Goal: Task Accomplishment & Management: Complete application form

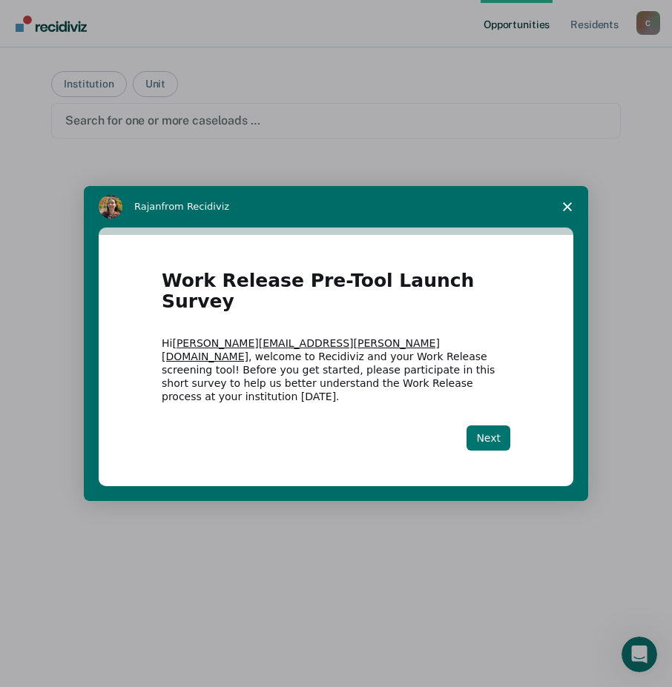
click at [494, 426] on button "Next" at bounding box center [488, 438] width 44 height 25
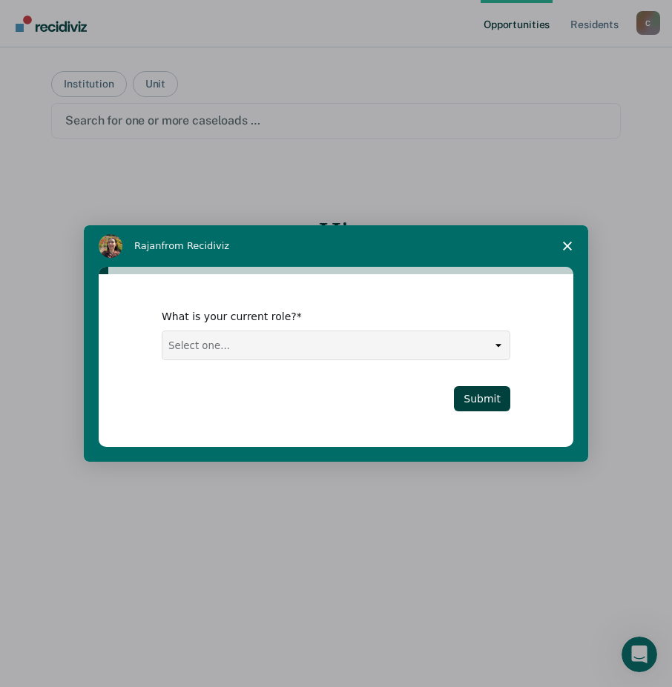
click at [496, 343] on select "Select one... Case Manager FUM Assistant [PERSON_NAME] [PERSON_NAME]" at bounding box center [335, 345] width 347 height 28
select select "Case Manager"
click at [162, 331] on select "Select one... Case Manager FUM Assistant [PERSON_NAME] [PERSON_NAME]" at bounding box center [335, 345] width 347 height 28
click at [486, 401] on button "Submit" at bounding box center [482, 398] width 56 height 25
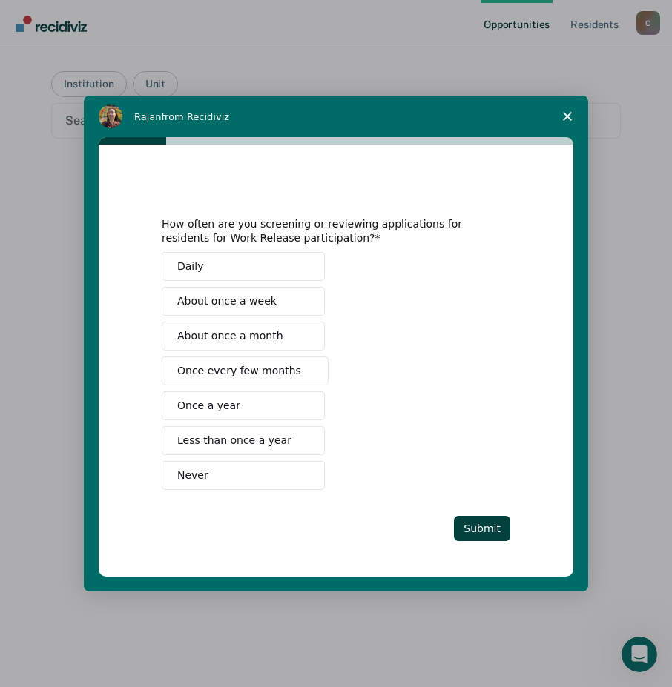
click at [191, 477] on span "Never" at bounding box center [192, 476] width 31 height 16
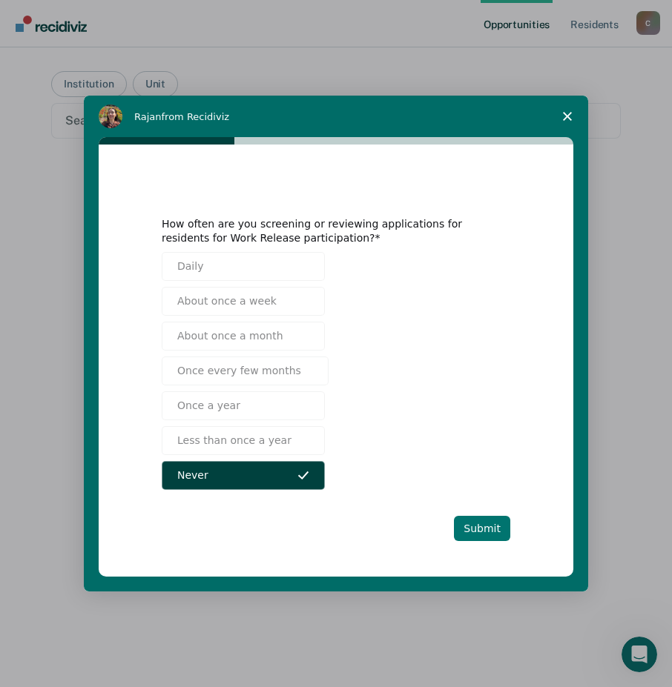
click at [486, 526] on button "Submit" at bounding box center [482, 528] width 56 height 25
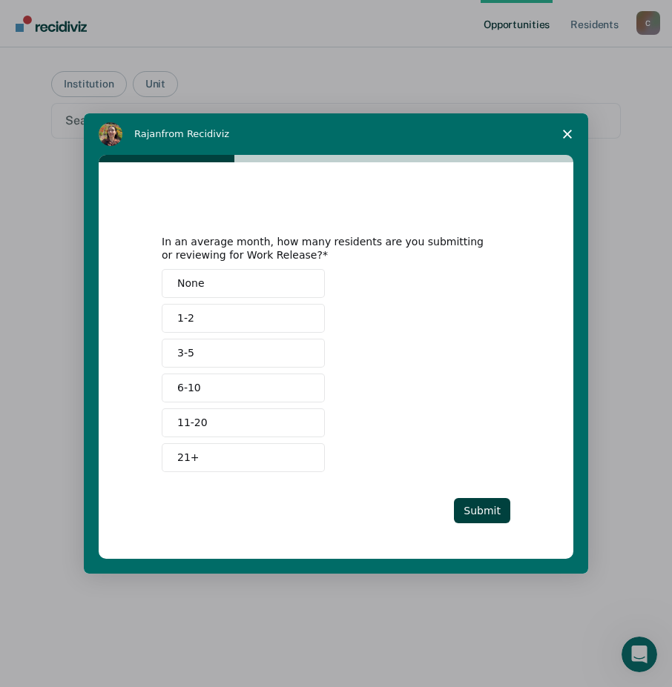
click at [196, 283] on span "None" at bounding box center [190, 284] width 27 height 16
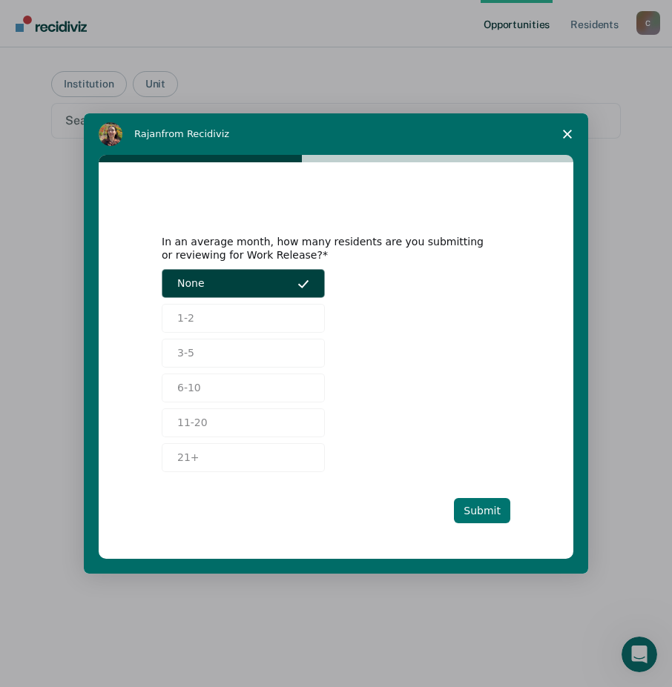
click at [484, 505] on button "Submit" at bounding box center [482, 510] width 56 height 25
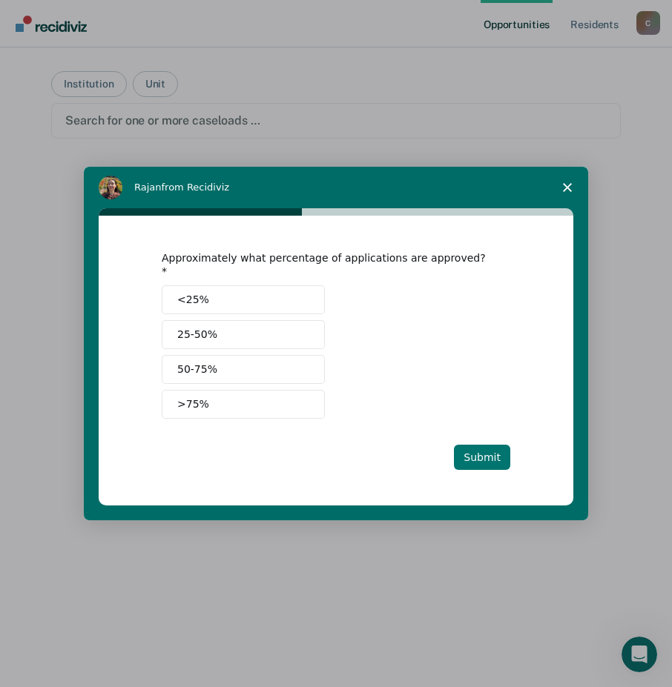
click at [481, 452] on button "Submit" at bounding box center [482, 457] width 56 height 25
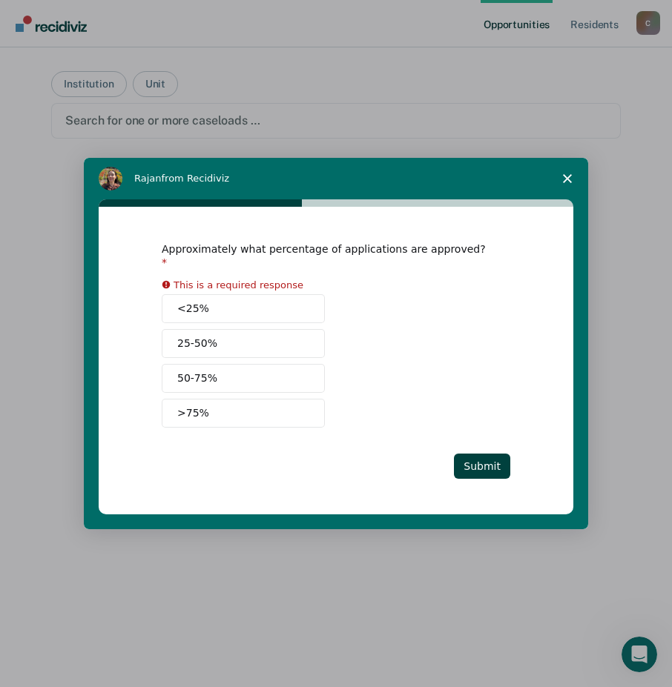
click at [264, 307] on button "<25%" at bounding box center [243, 308] width 163 height 29
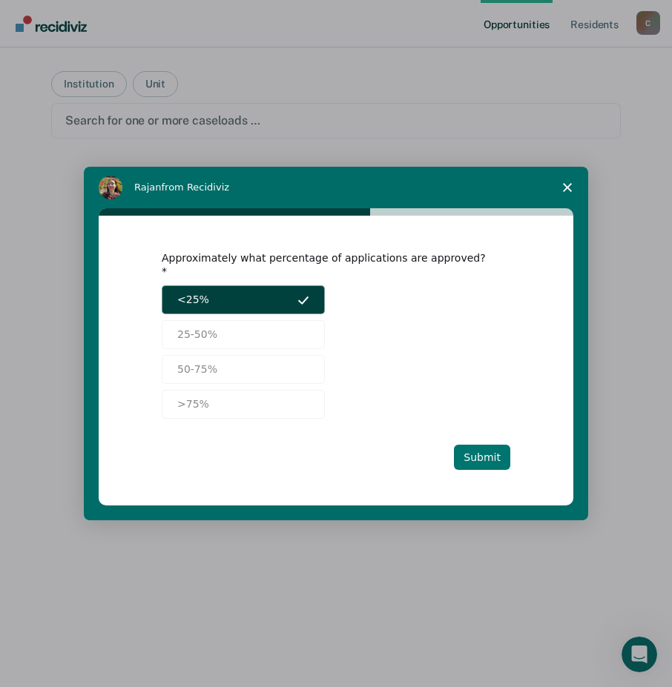
click at [486, 459] on button "Submit" at bounding box center [482, 457] width 56 height 25
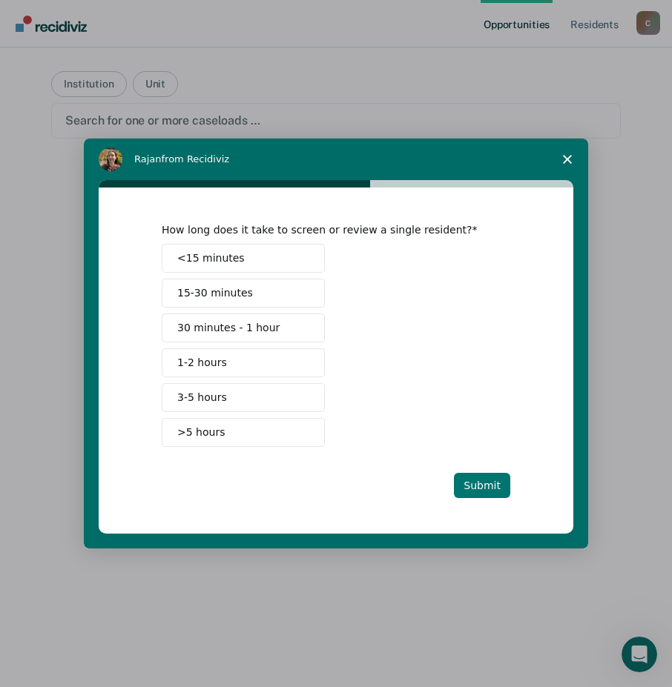
click at [470, 483] on button "Submit" at bounding box center [482, 485] width 56 height 25
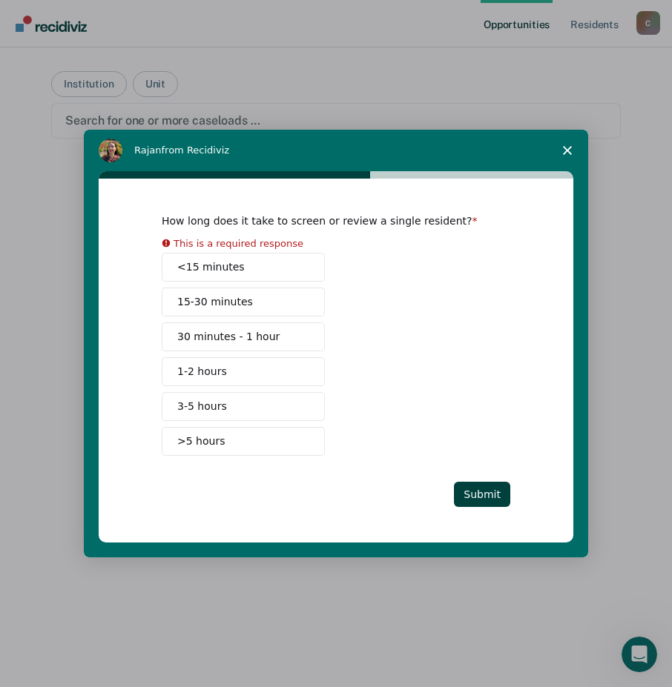
click at [202, 450] on div "How long does it take to screen or review a single resident? This is a required…" at bounding box center [336, 360] width 348 height 293
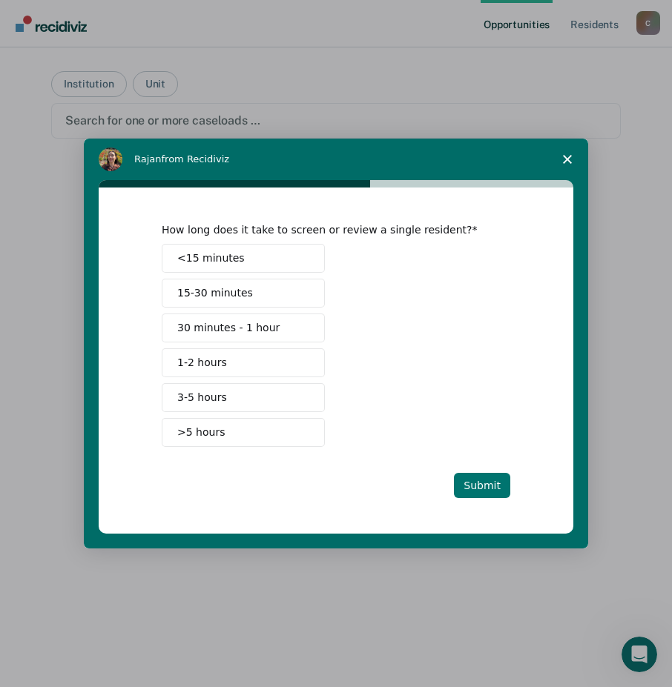
click at [476, 478] on button "Submit" at bounding box center [482, 485] width 56 height 25
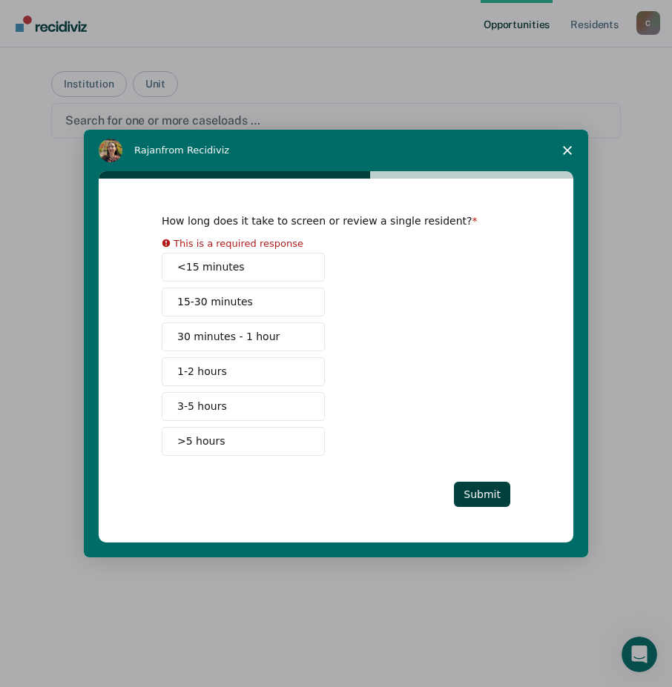
click at [248, 433] on button ">5 hours" at bounding box center [243, 441] width 163 height 29
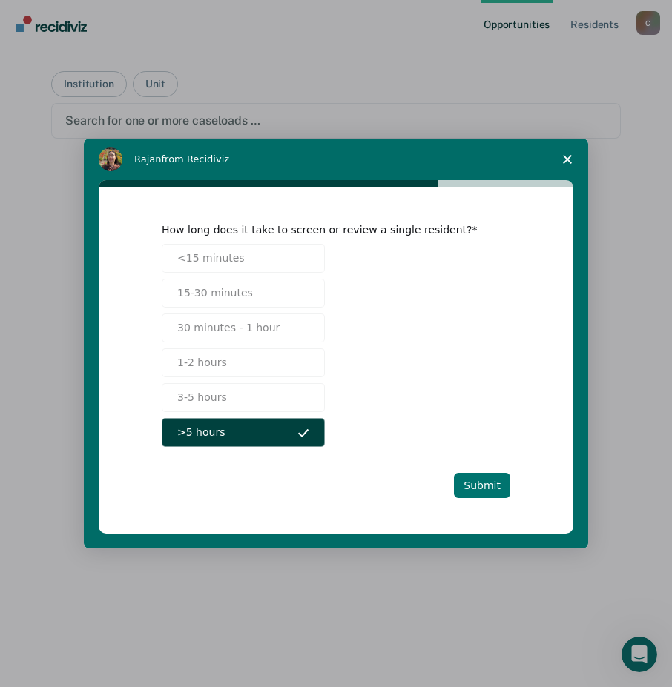
click at [498, 484] on button "Submit" at bounding box center [482, 485] width 56 height 25
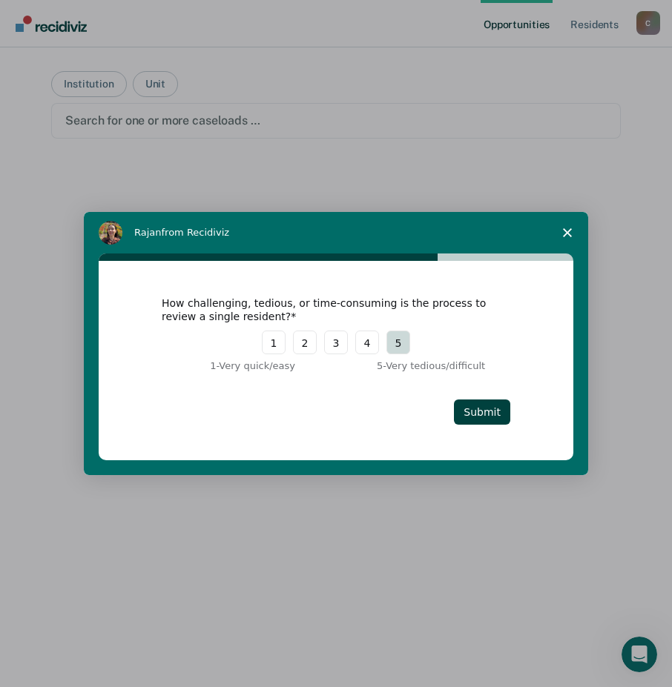
click at [391, 349] on button "5" at bounding box center [398, 343] width 24 height 24
click at [474, 419] on button "Submit" at bounding box center [482, 412] width 56 height 25
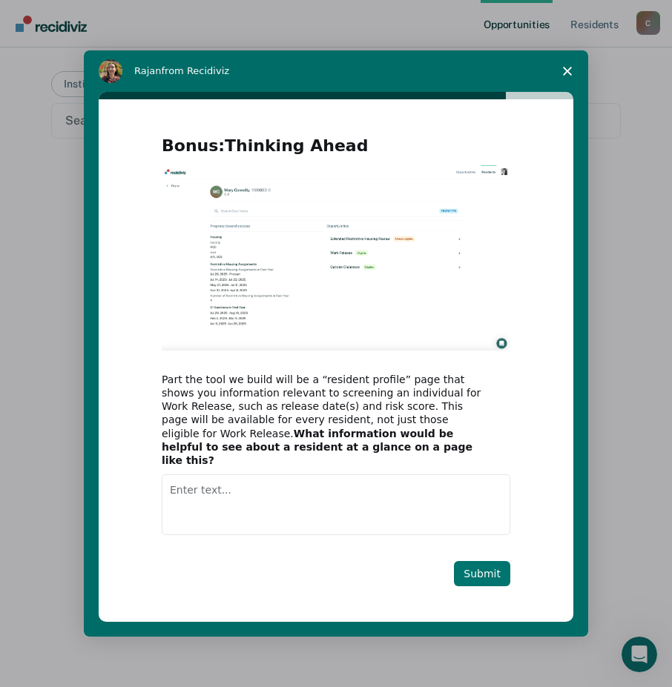
click at [474, 569] on button "Submit" at bounding box center [482, 573] width 56 height 25
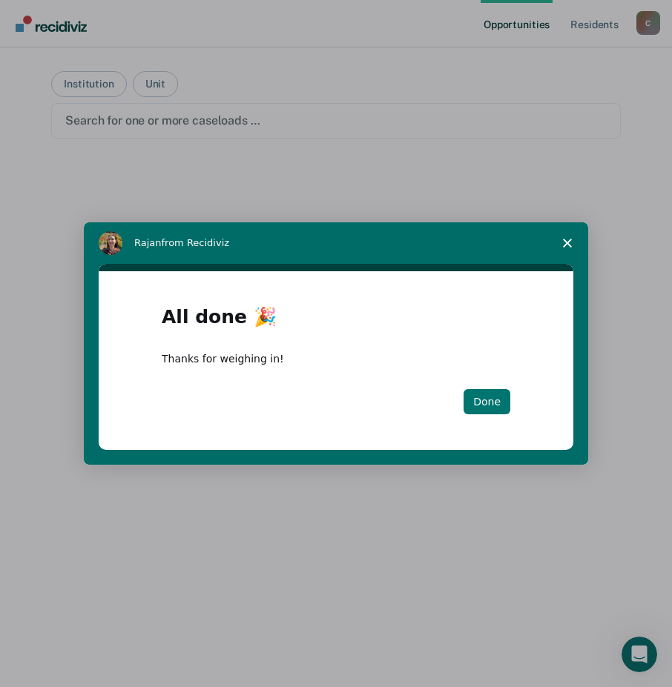
click at [486, 397] on button "Done" at bounding box center [486, 401] width 47 height 25
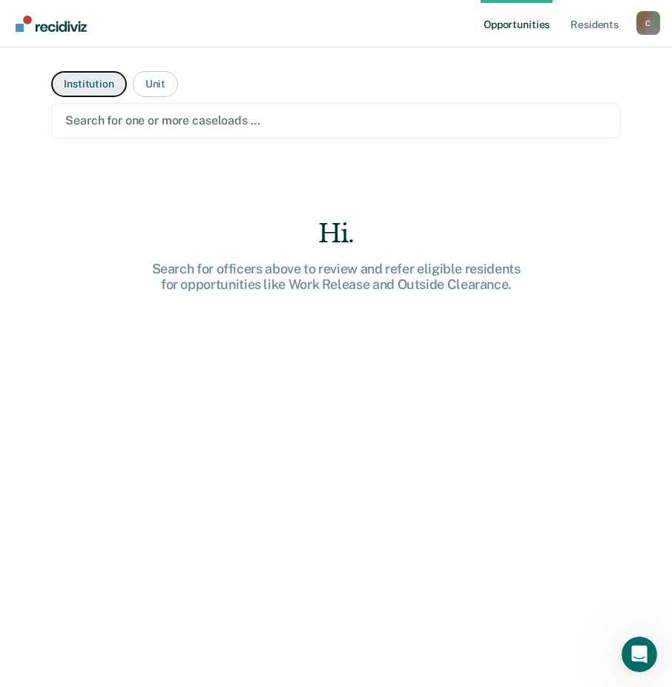
click at [63, 92] on button "Institution" at bounding box center [88, 84] width 75 height 26
click at [96, 84] on button "Institution" at bounding box center [88, 84] width 75 height 26
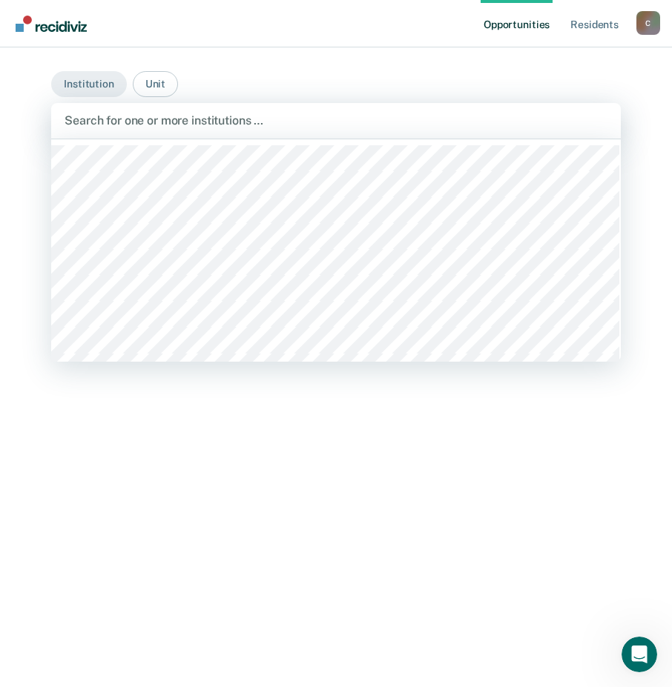
click at [105, 122] on div at bounding box center [335, 120] width 542 height 17
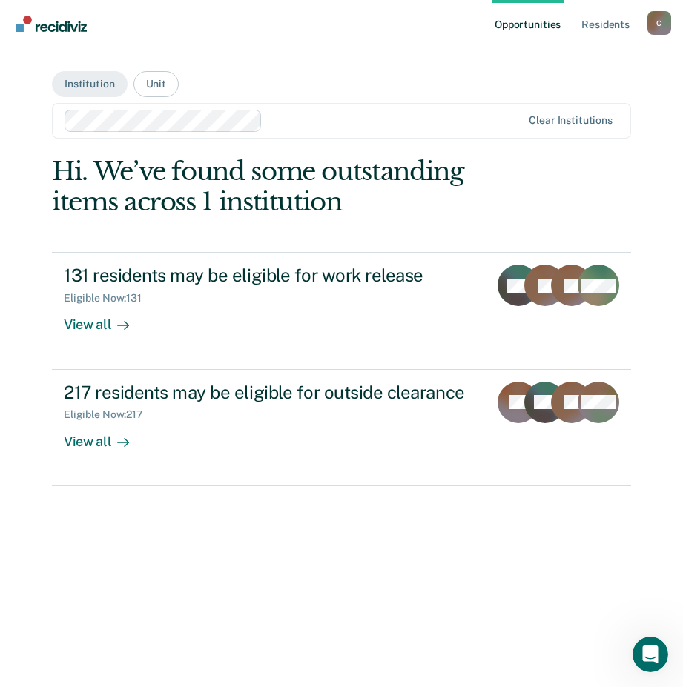
click at [191, 579] on div "Hi. We’ve found some outstanding items across 1 institution 131 residents may b…" at bounding box center [341, 416] width 579 height 521
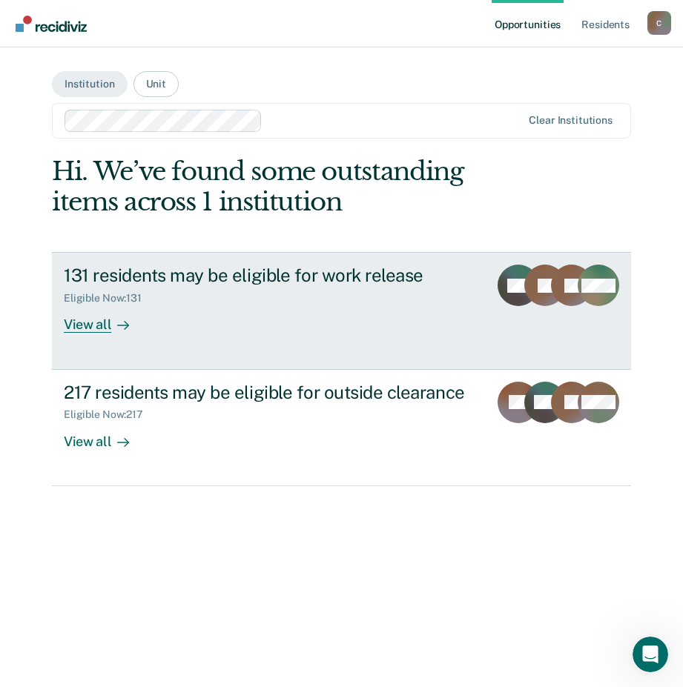
click at [93, 329] on div "View all" at bounding box center [105, 319] width 83 height 29
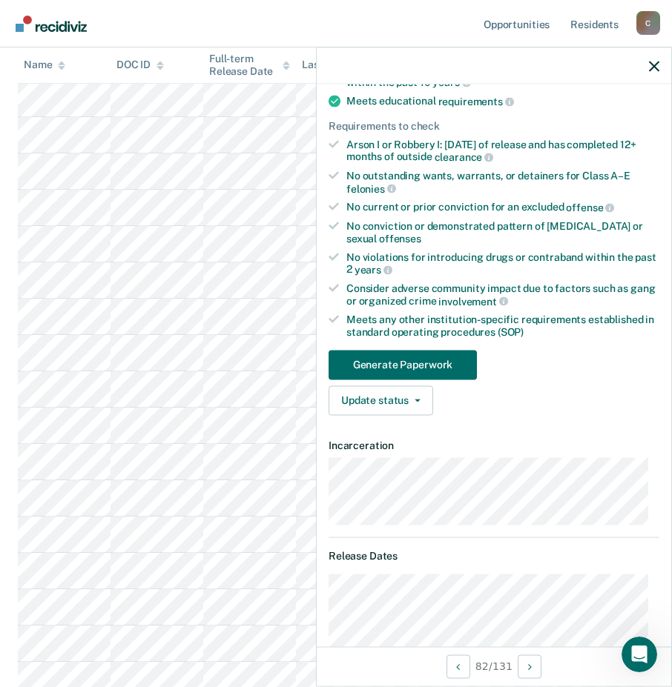
scroll to position [297, 0]
